Goal: Find specific page/section: Find specific page/section

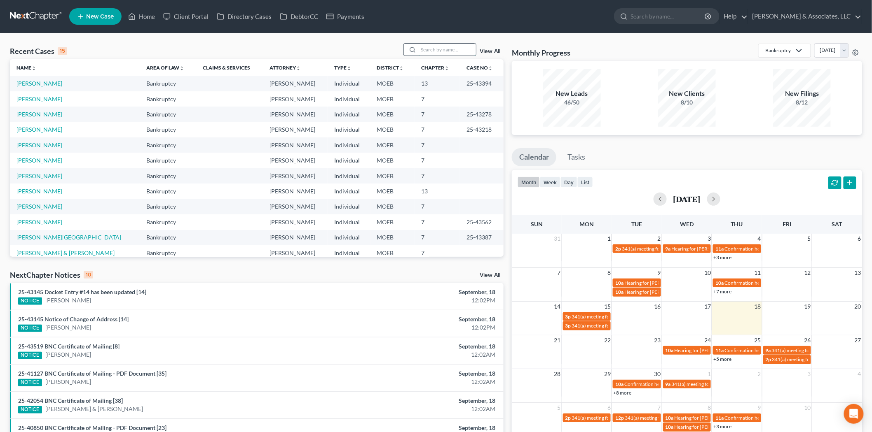
click at [442, 50] on input "search" at bounding box center [447, 50] width 58 height 12
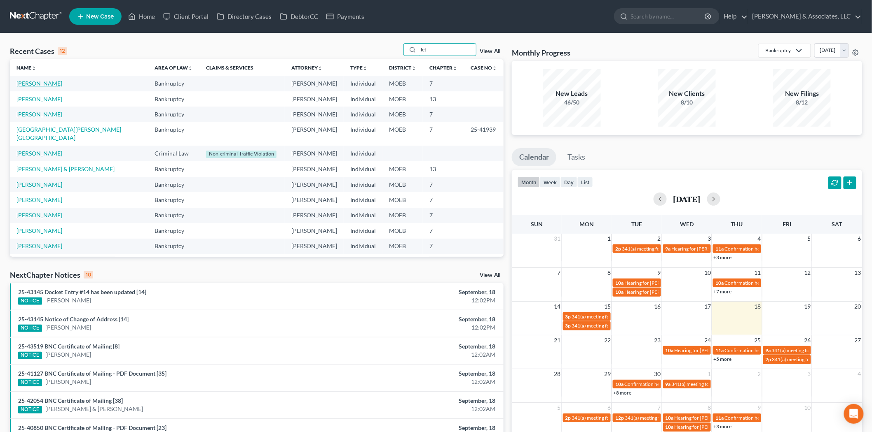
type input "let"
click at [32, 82] on link "[PERSON_NAME]" at bounding box center [39, 83] width 46 height 7
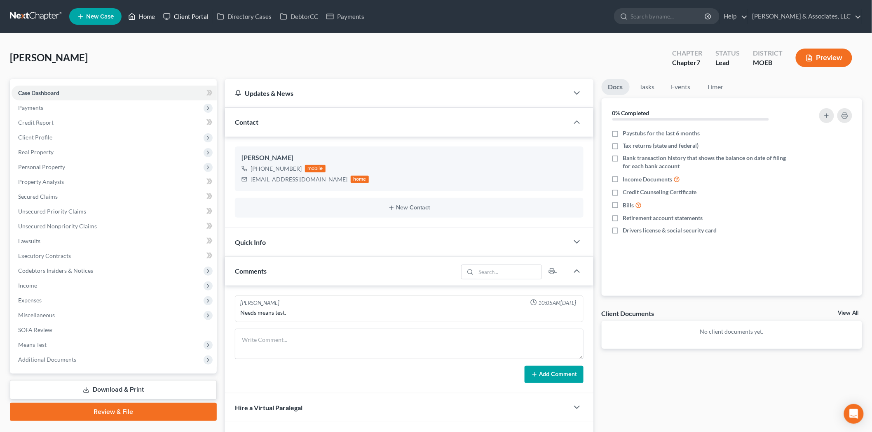
drag, startPoint x: 150, startPoint y: 9, endPoint x: 201, endPoint y: 13, distance: 51.6
click at [150, 9] on link "Home" at bounding box center [141, 16] width 35 height 15
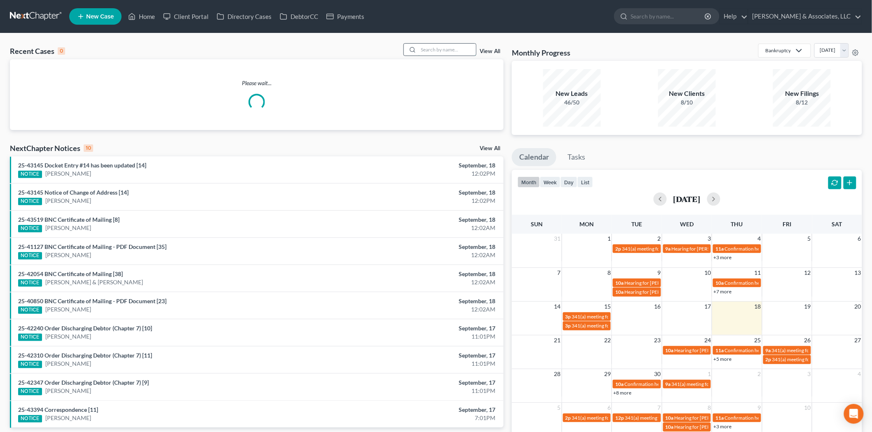
click at [453, 51] on input "search" at bounding box center [447, 50] width 58 height 12
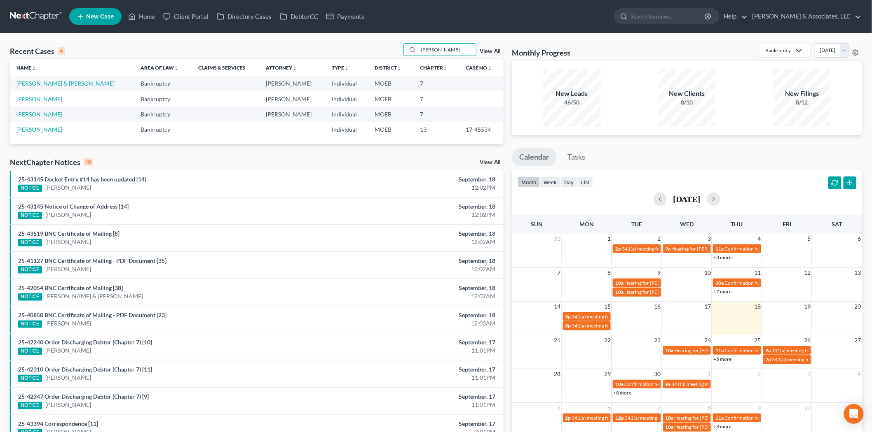
type input "[PERSON_NAME]"
click at [47, 89] on td "[PERSON_NAME] & [PERSON_NAME]" at bounding box center [72, 83] width 124 height 15
click at [46, 86] on link "[PERSON_NAME] & [PERSON_NAME]" at bounding box center [65, 83] width 98 height 7
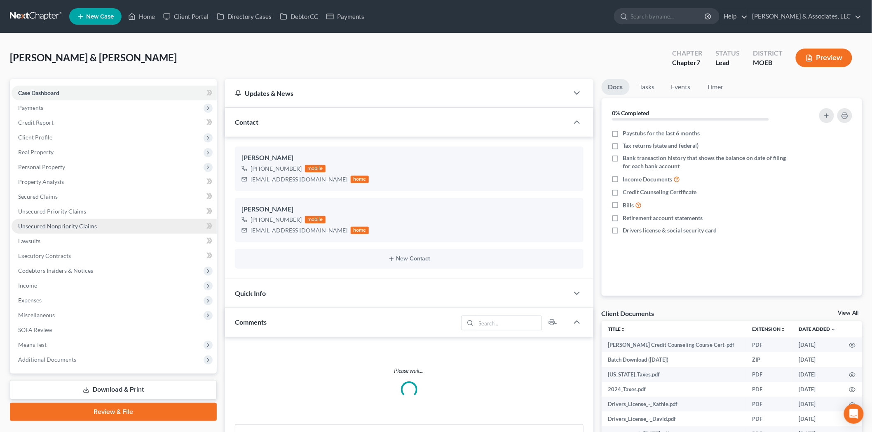
click at [69, 230] on link "Unsecured Nonpriority Claims" at bounding box center [114, 226] width 205 height 15
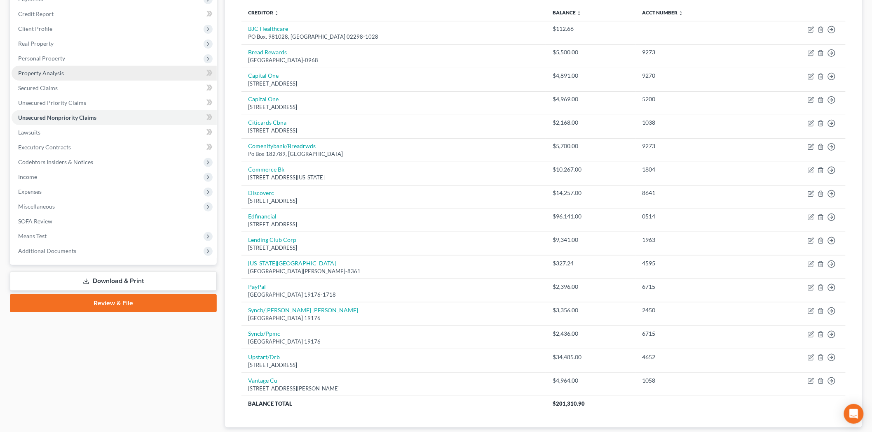
scroll to position [25, 0]
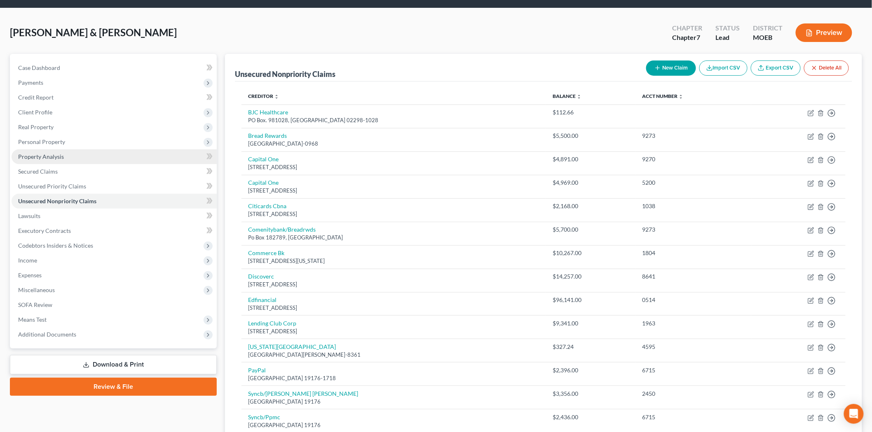
click at [70, 161] on link "Property Analysis" at bounding box center [114, 157] width 205 height 15
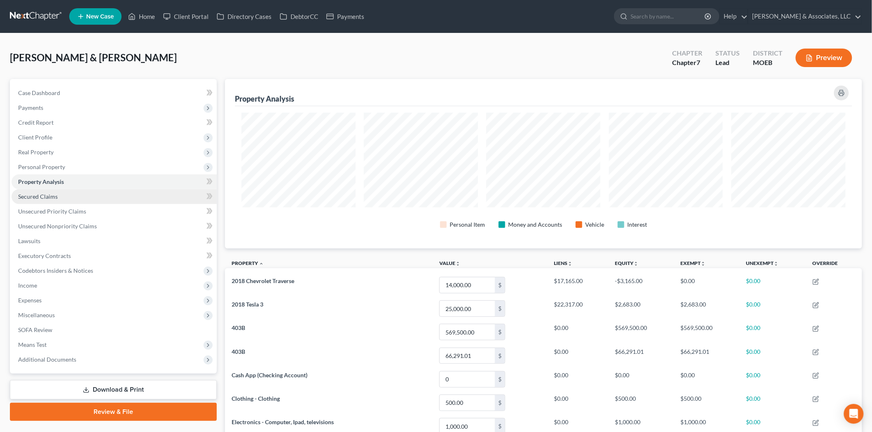
click at [36, 196] on span "Secured Claims" at bounding box center [38, 196] width 40 height 7
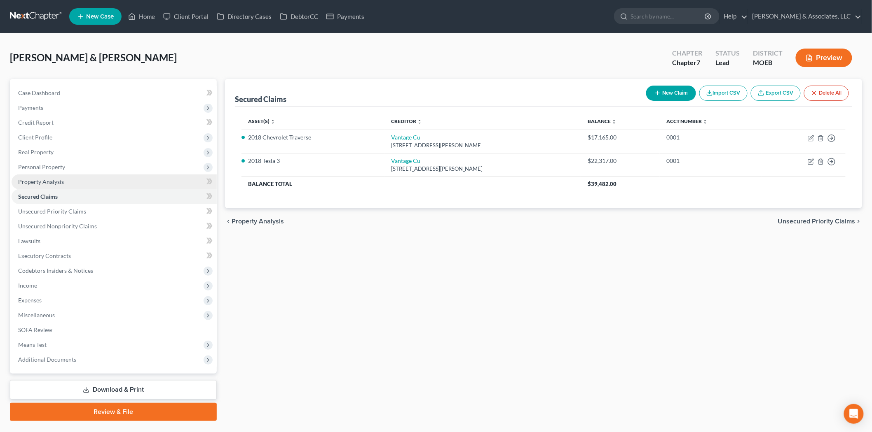
click at [39, 178] on span "Property Analysis" at bounding box center [41, 181] width 46 height 7
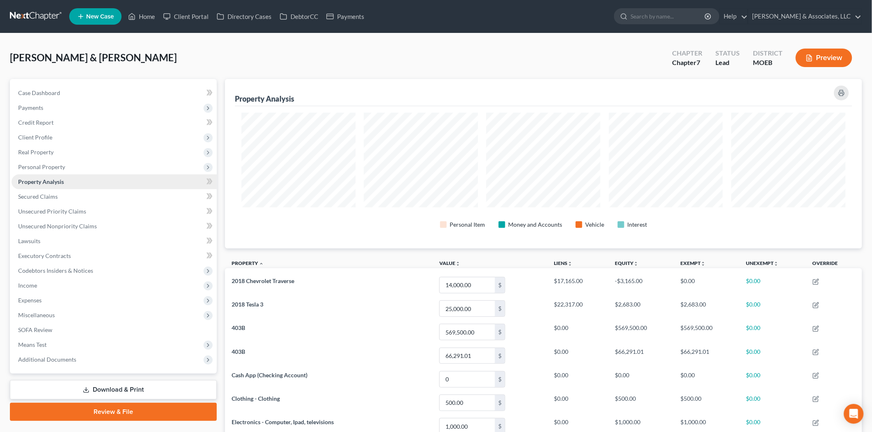
scroll to position [170, 637]
